Goal: Task Accomplishment & Management: Manage account settings

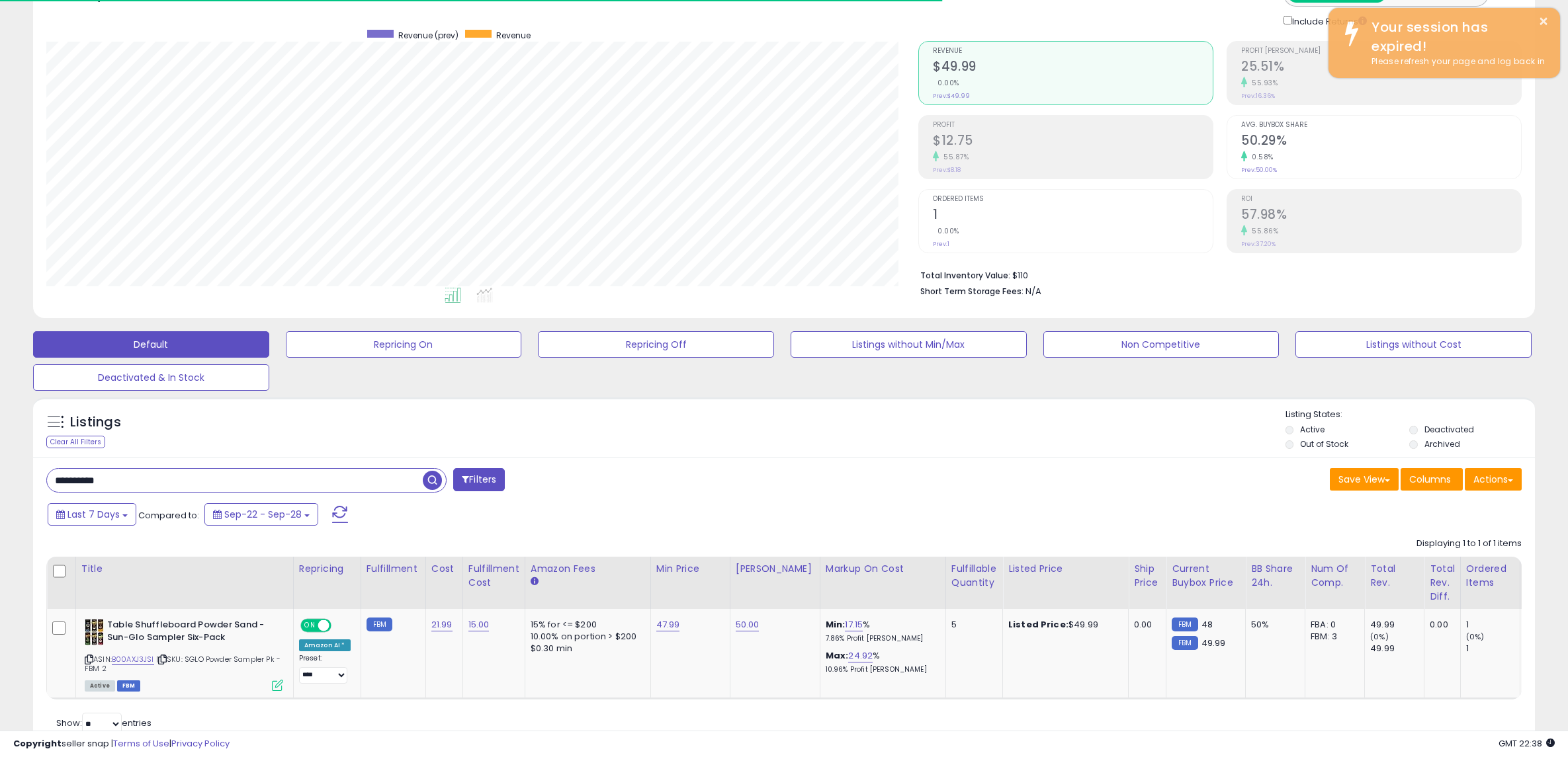
scroll to position [271, 872]
